Goal: Contribute content: Add original content to the website for others to see

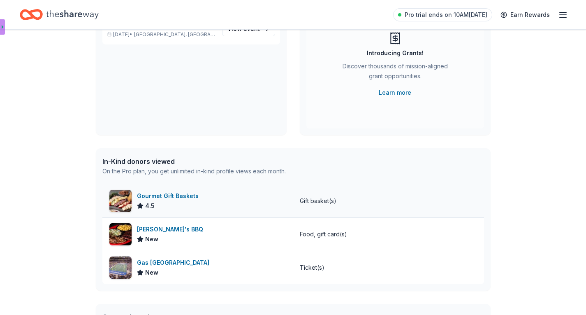
scroll to position [108, 0]
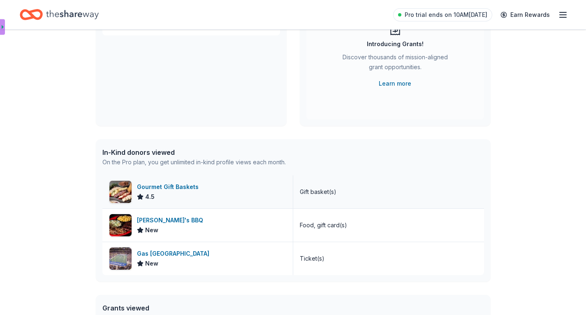
click at [172, 187] on div "Gourmet Gift Baskets" at bounding box center [169, 187] width 65 height 10
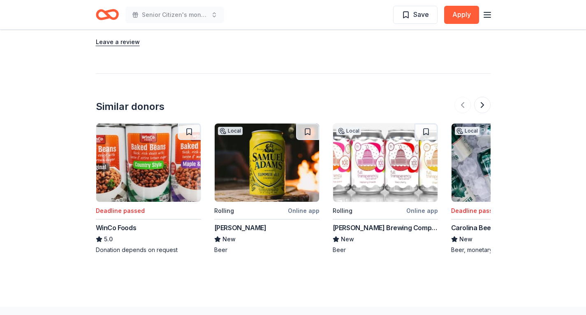
scroll to position [993, 0]
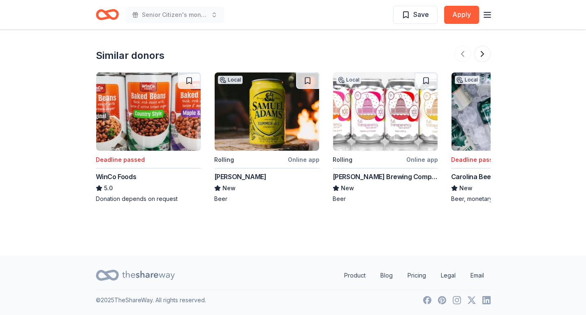
click at [109, 20] on icon "Home" at bounding box center [107, 14] width 23 height 19
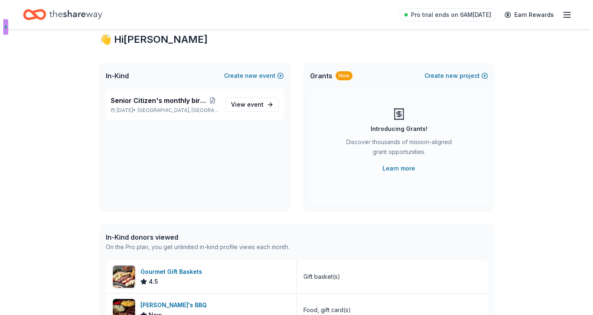
scroll to position [23, 0]
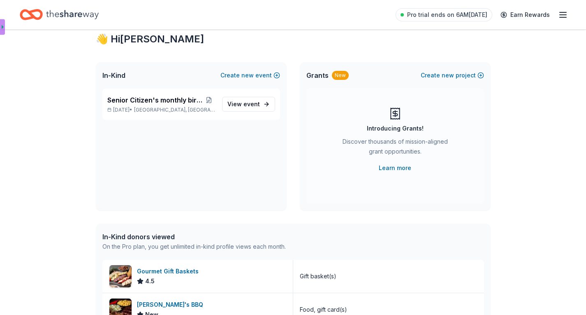
click at [396, 113] on icon at bounding box center [396, 114] width 0 height 6
click at [430, 76] on button "Create new project" at bounding box center [452, 75] width 63 height 10
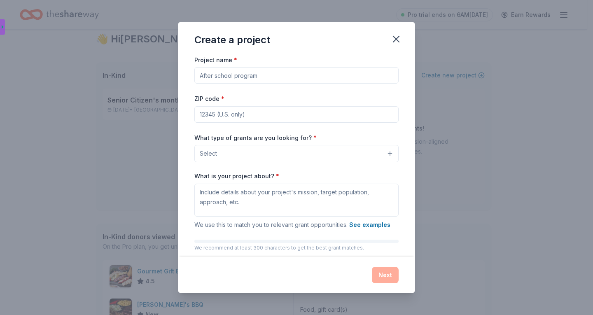
click at [247, 151] on button "Select" at bounding box center [296, 153] width 204 height 17
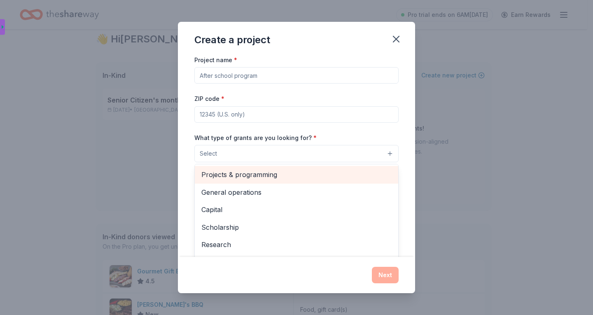
click at [253, 177] on span "Projects & programming" at bounding box center [296, 174] width 190 height 11
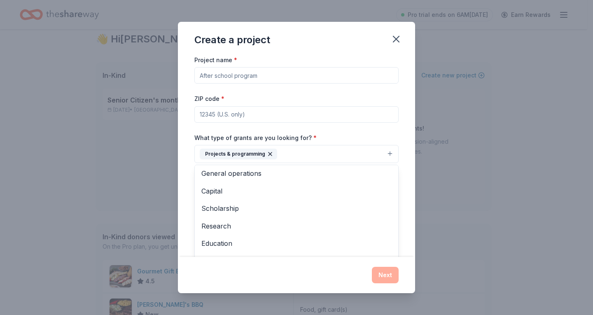
scroll to position [0, 0]
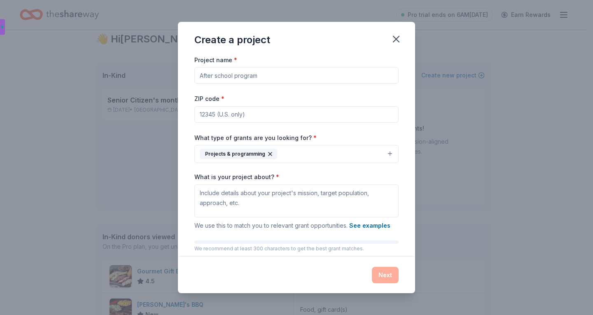
click at [216, 152] on div "Projects & programming" at bounding box center [238, 154] width 77 height 11
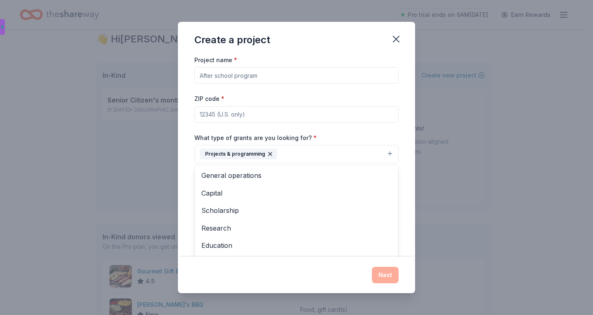
click at [216, 152] on div "Projects & programming" at bounding box center [238, 154] width 77 height 11
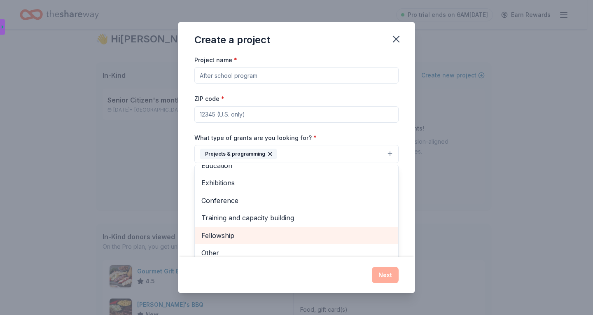
click at [214, 235] on span "Fellowship" at bounding box center [296, 235] width 190 height 11
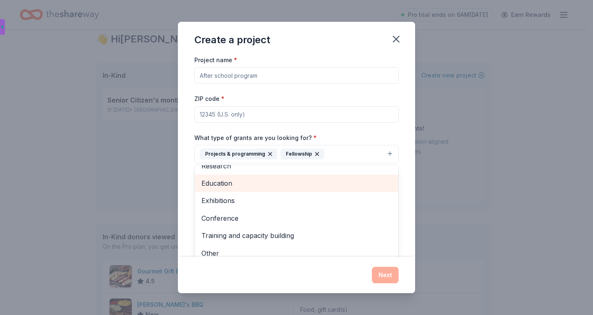
click at [238, 182] on span "Education" at bounding box center [296, 183] width 190 height 11
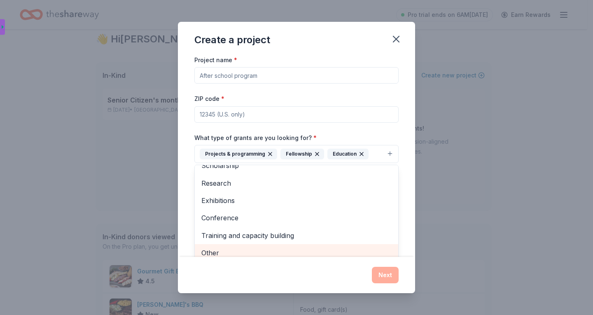
scroll to position [5, 0]
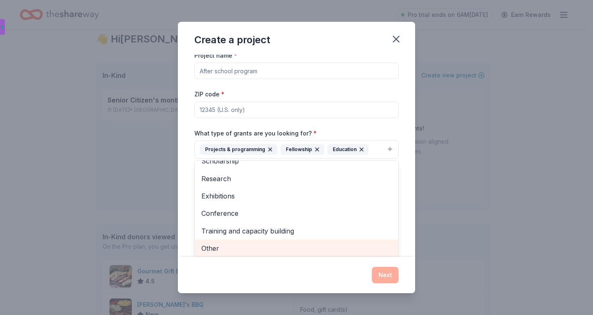
click at [211, 251] on span "Other" at bounding box center [296, 248] width 190 height 11
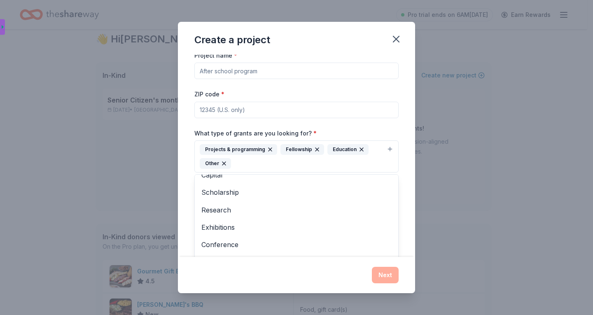
scroll to position [0, 0]
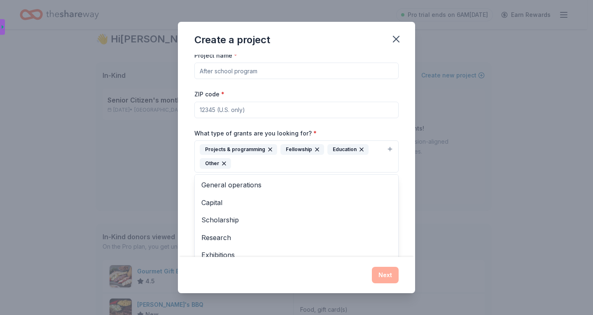
click at [382, 275] on div "Create a project Project name * ZIP code * What type of grants are you looking …" at bounding box center [296, 158] width 237 height 272
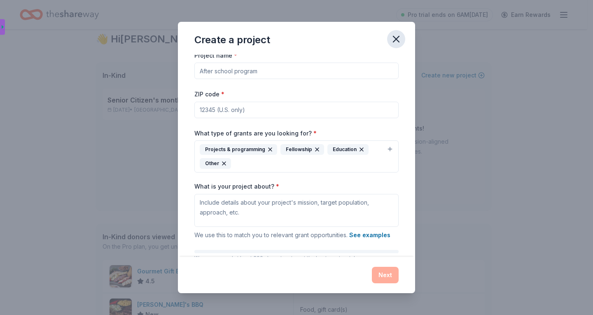
click at [395, 37] on icon "button" at bounding box center [396, 39] width 12 height 12
